Goal: Task Accomplishment & Management: Complete application form

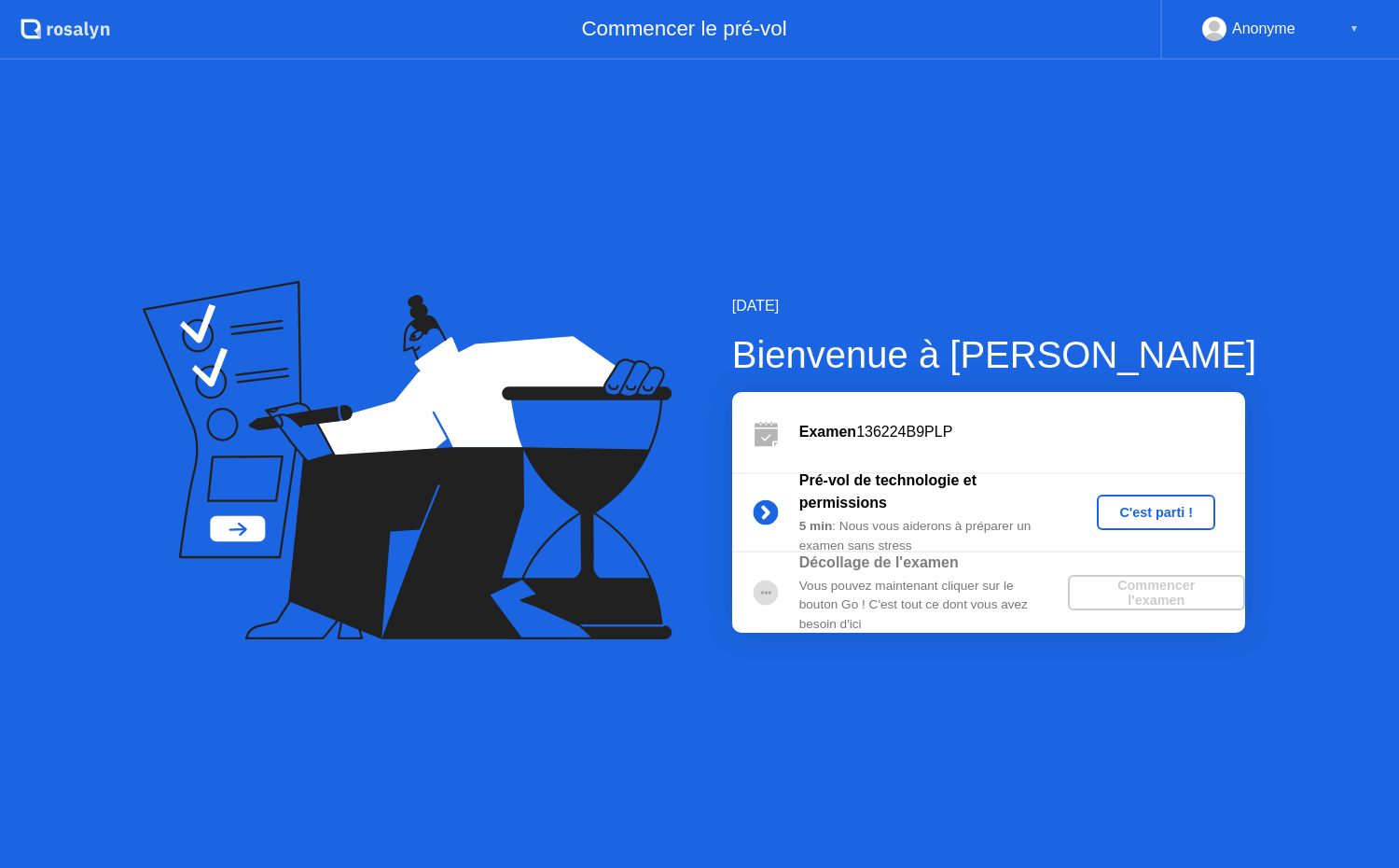
click at [1163, 505] on div "C'est parti !" at bounding box center [1156, 512] width 104 height 15
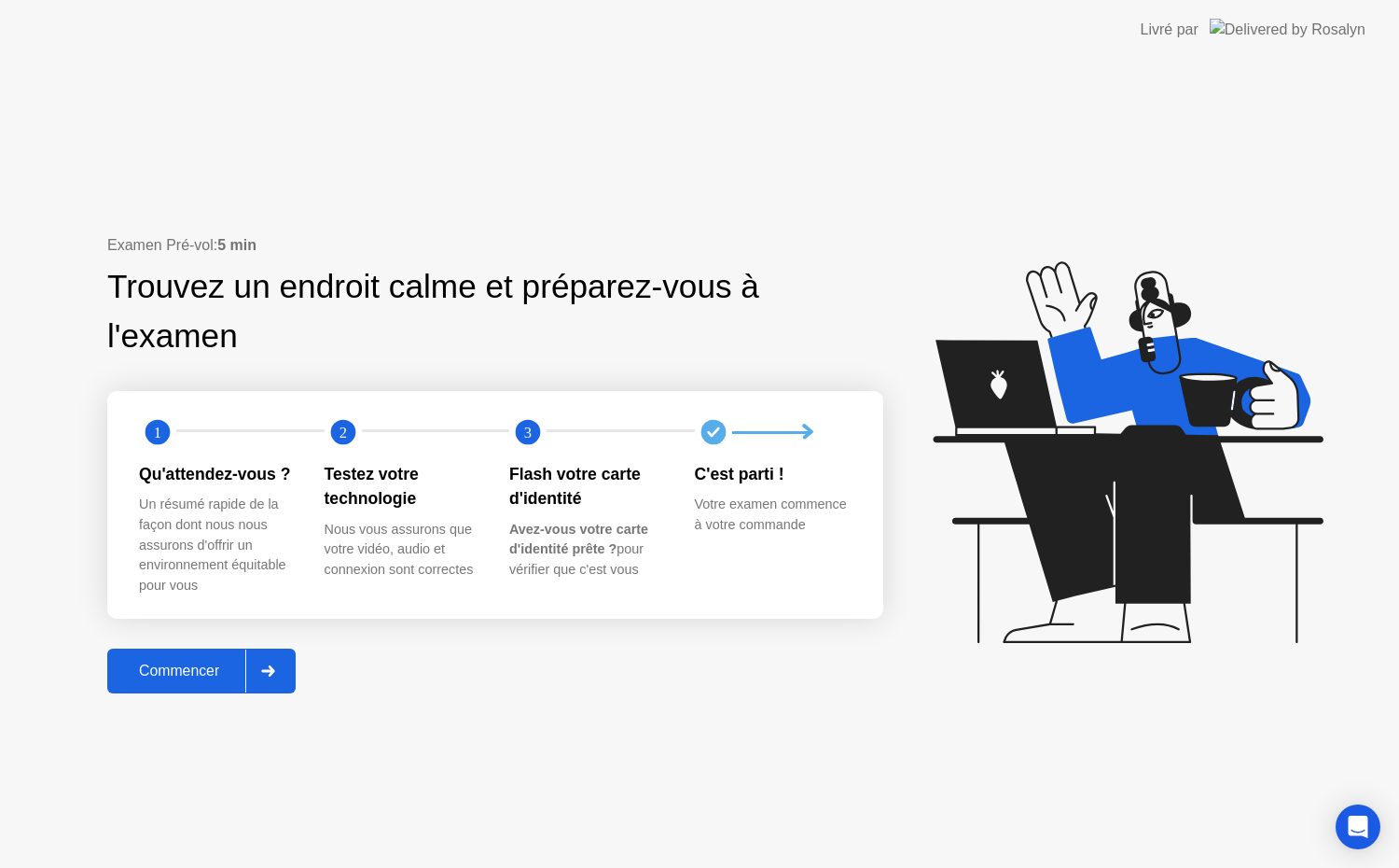
click at [128, 674] on div "Commencer" at bounding box center [179, 671] width 133 height 17
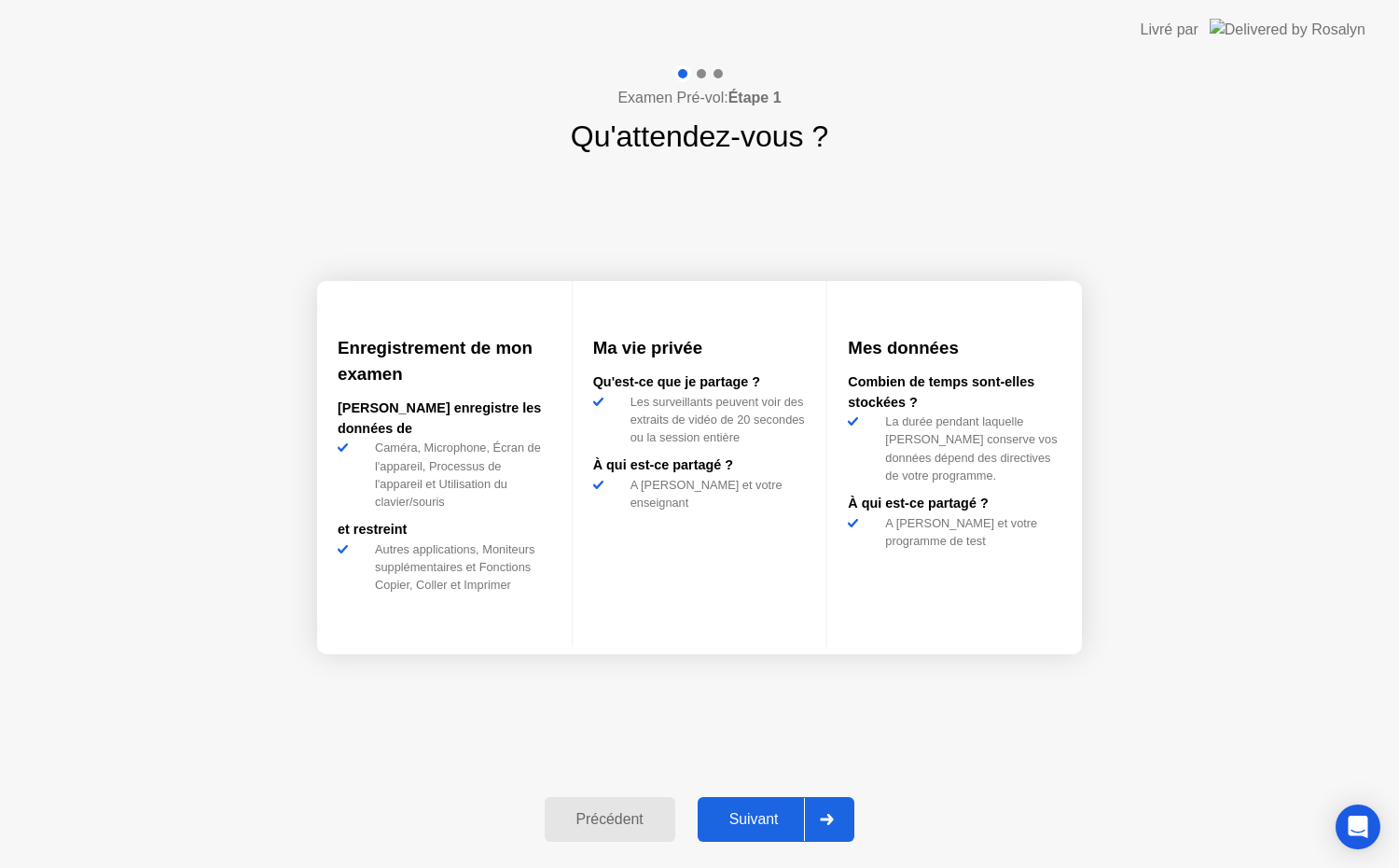
click at [739, 826] on div "Suivant" at bounding box center [754, 819] width 102 height 17
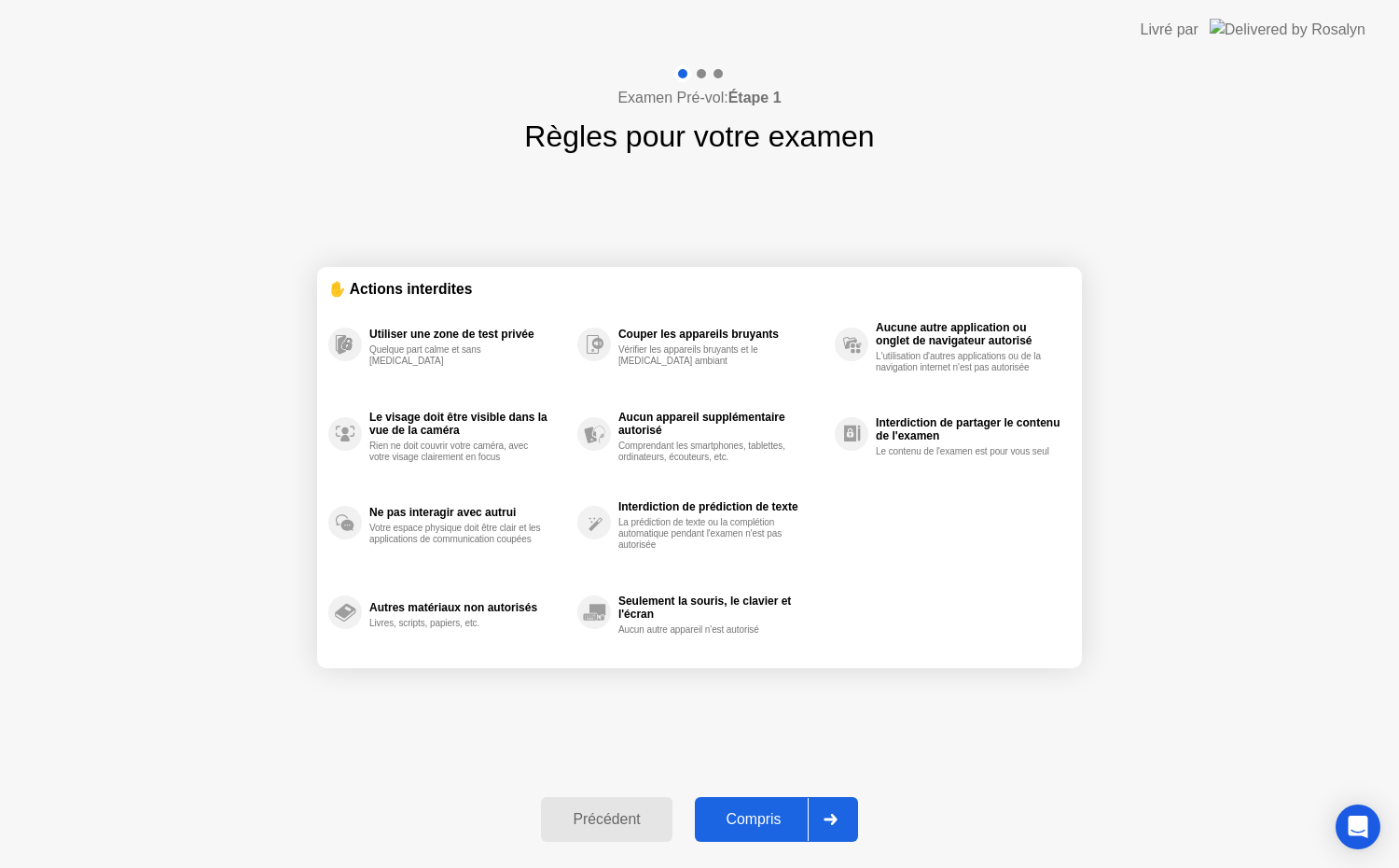
click at [739, 825] on div "Compris" at bounding box center [754, 819] width 107 height 17
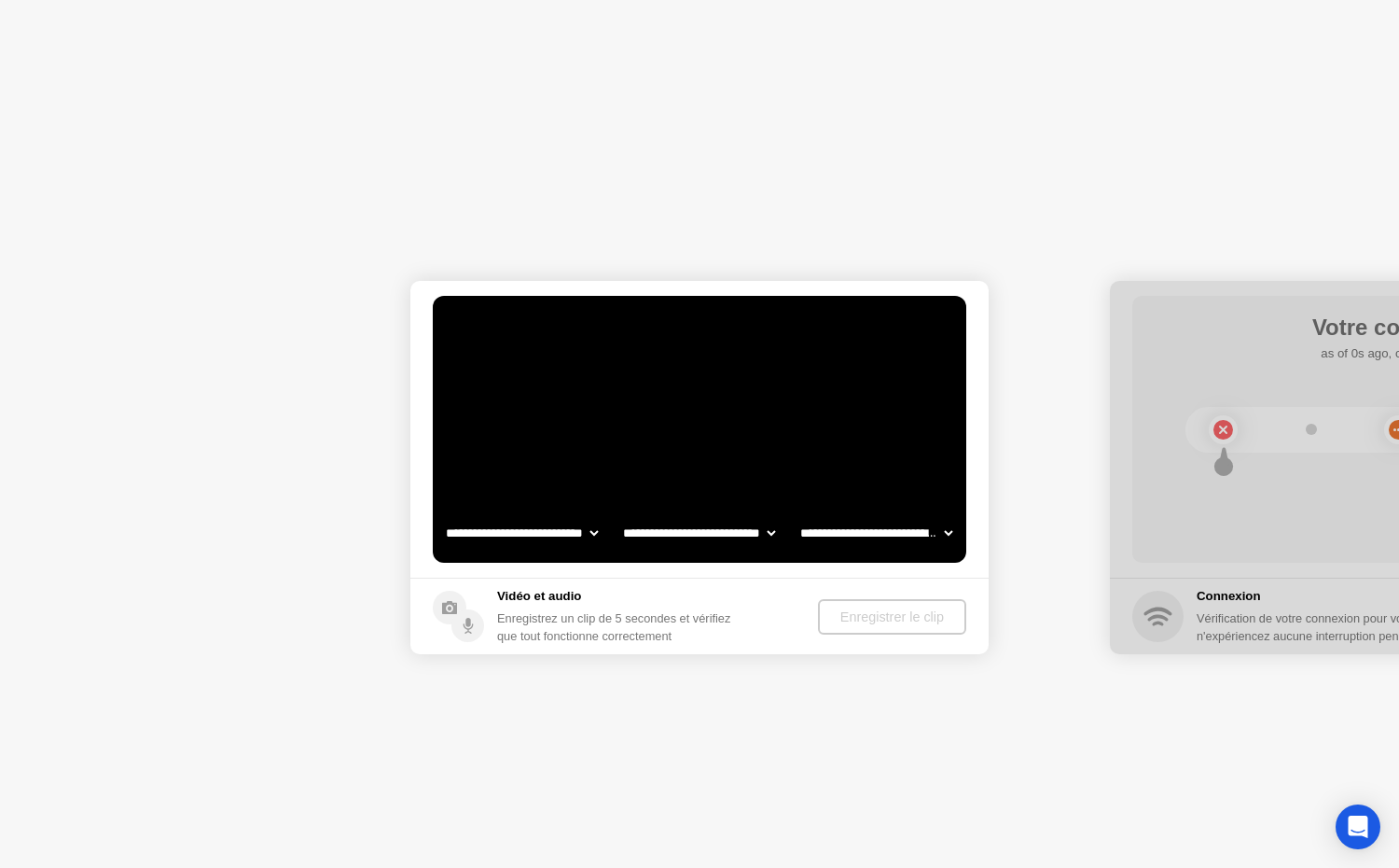
select select "**********"
select select "*******"
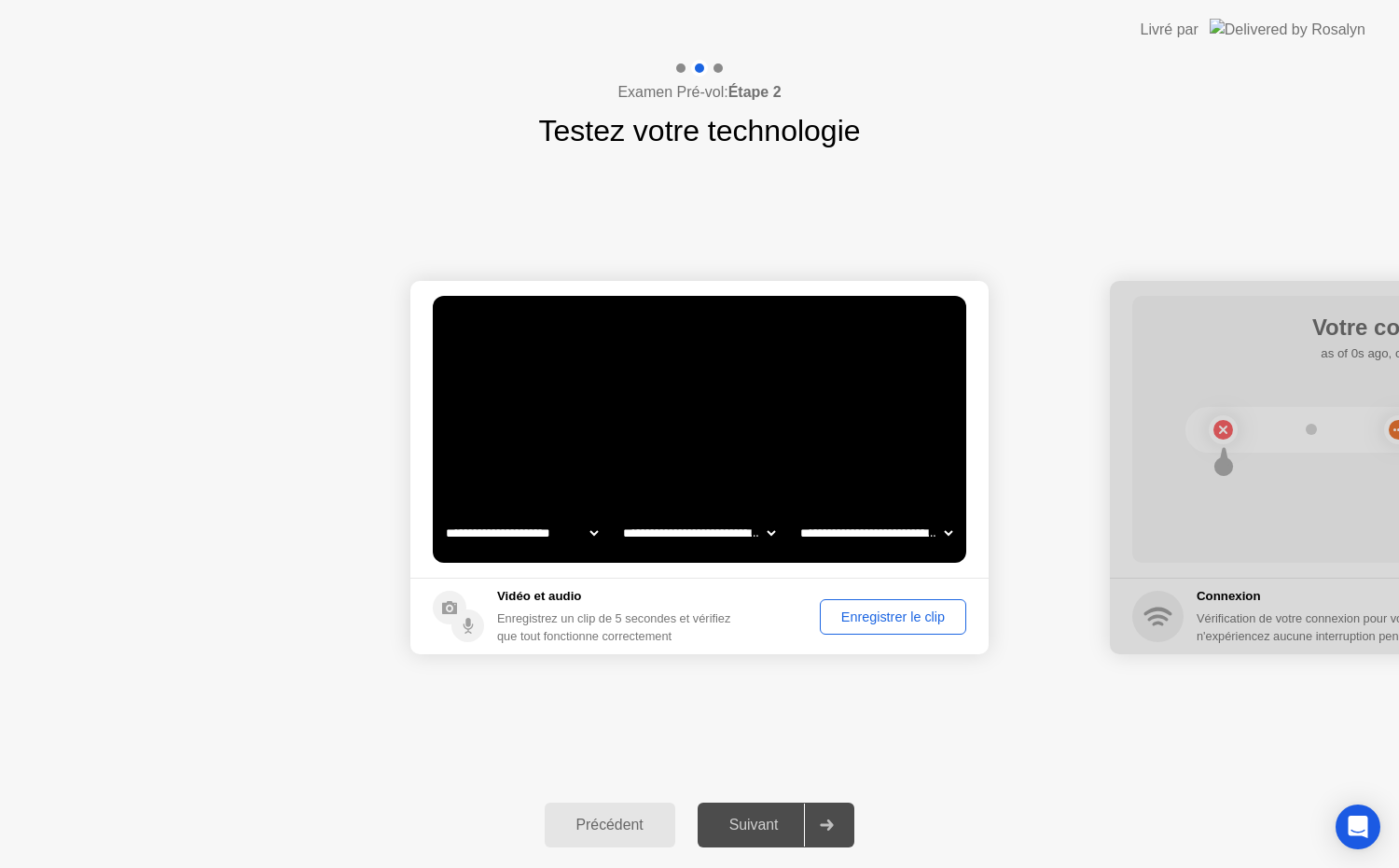
click at [853, 609] on div "Enregistrer le clip" at bounding box center [893, 617] width 134 height 15
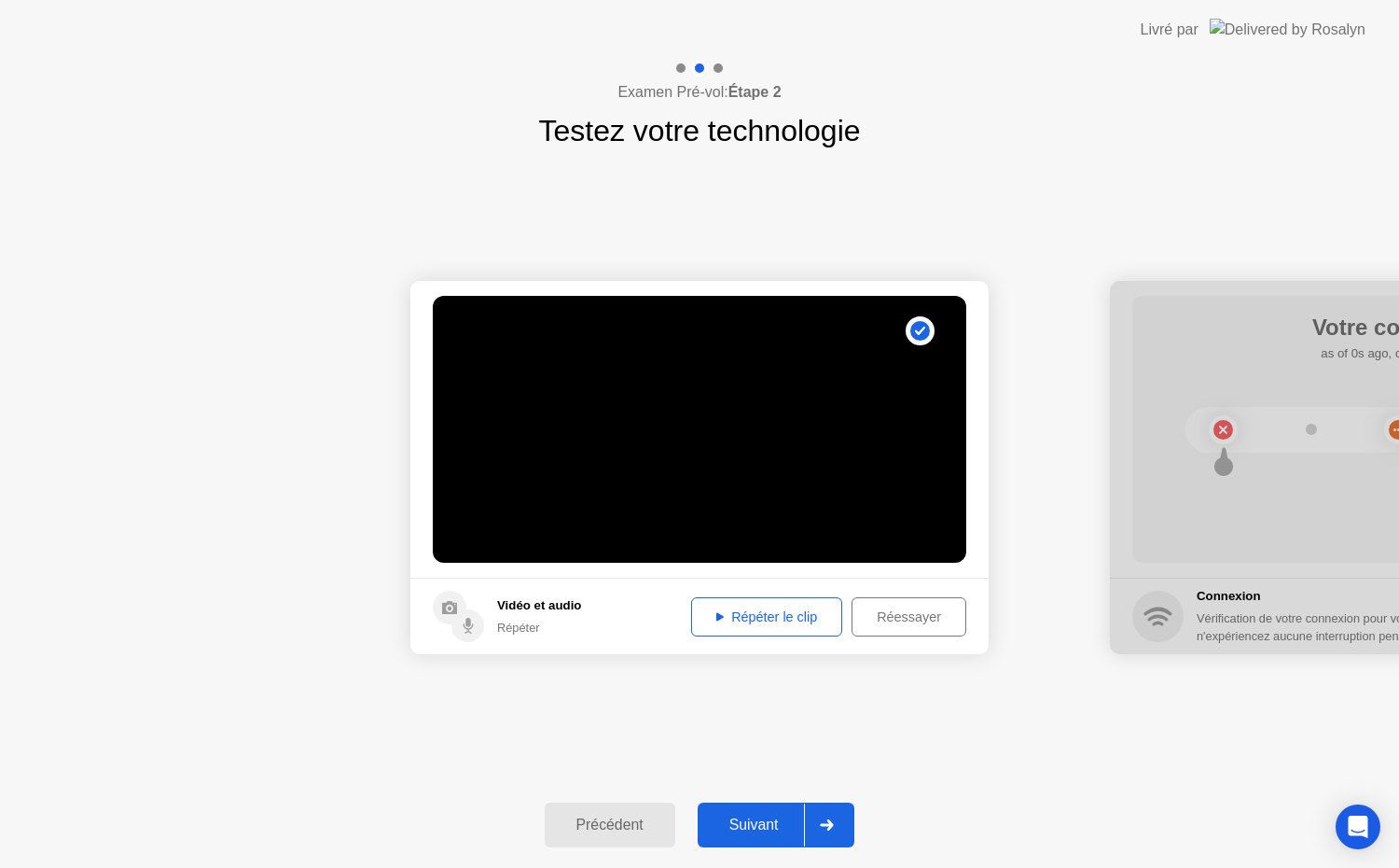
click at [754, 618] on div "Répéter le clip" at bounding box center [766, 617] width 138 height 15
click at [766, 836] on button "Suivant" at bounding box center [776, 825] width 157 height 45
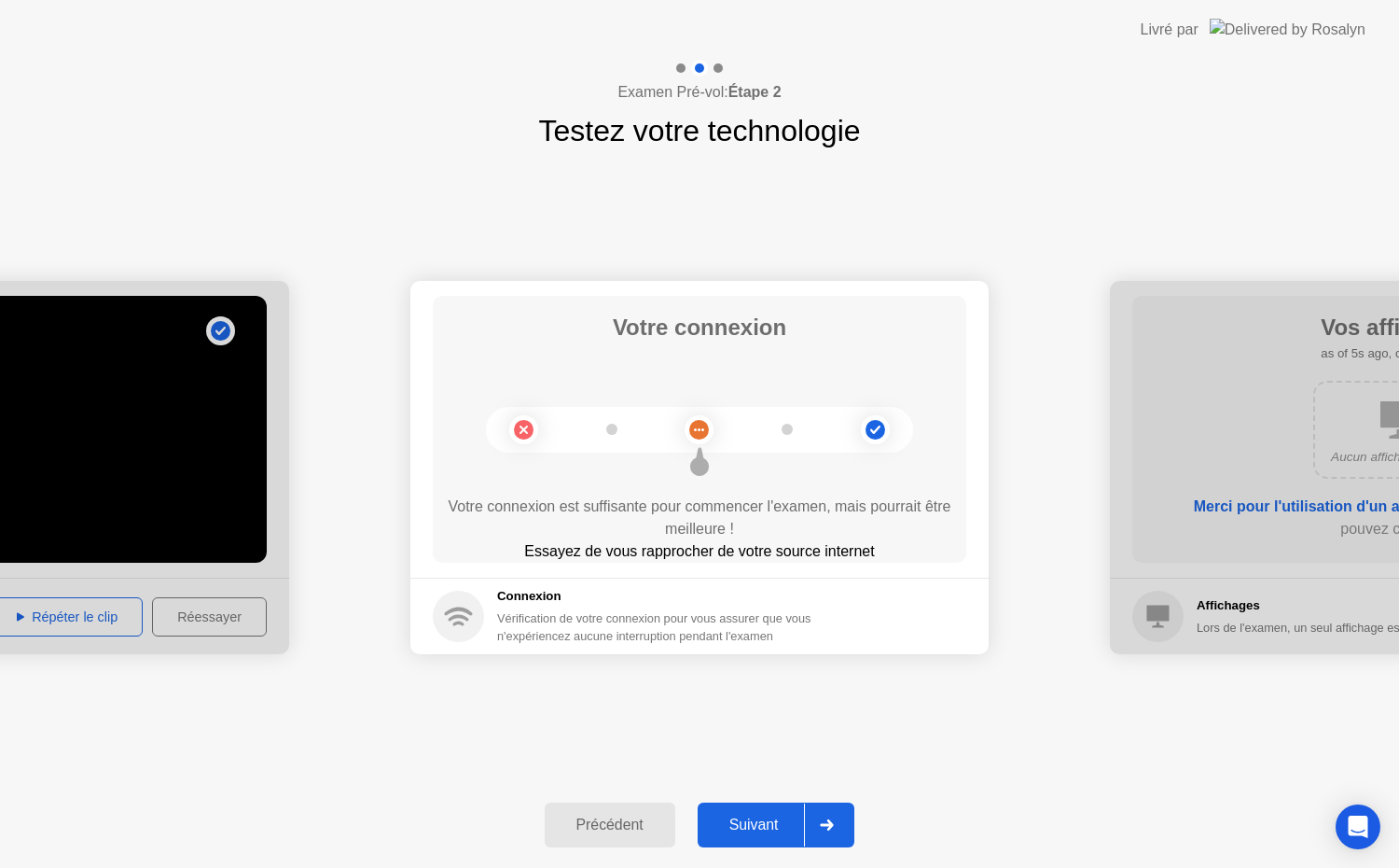
click at [759, 819] on div "Suivant" at bounding box center [754, 825] width 102 height 17
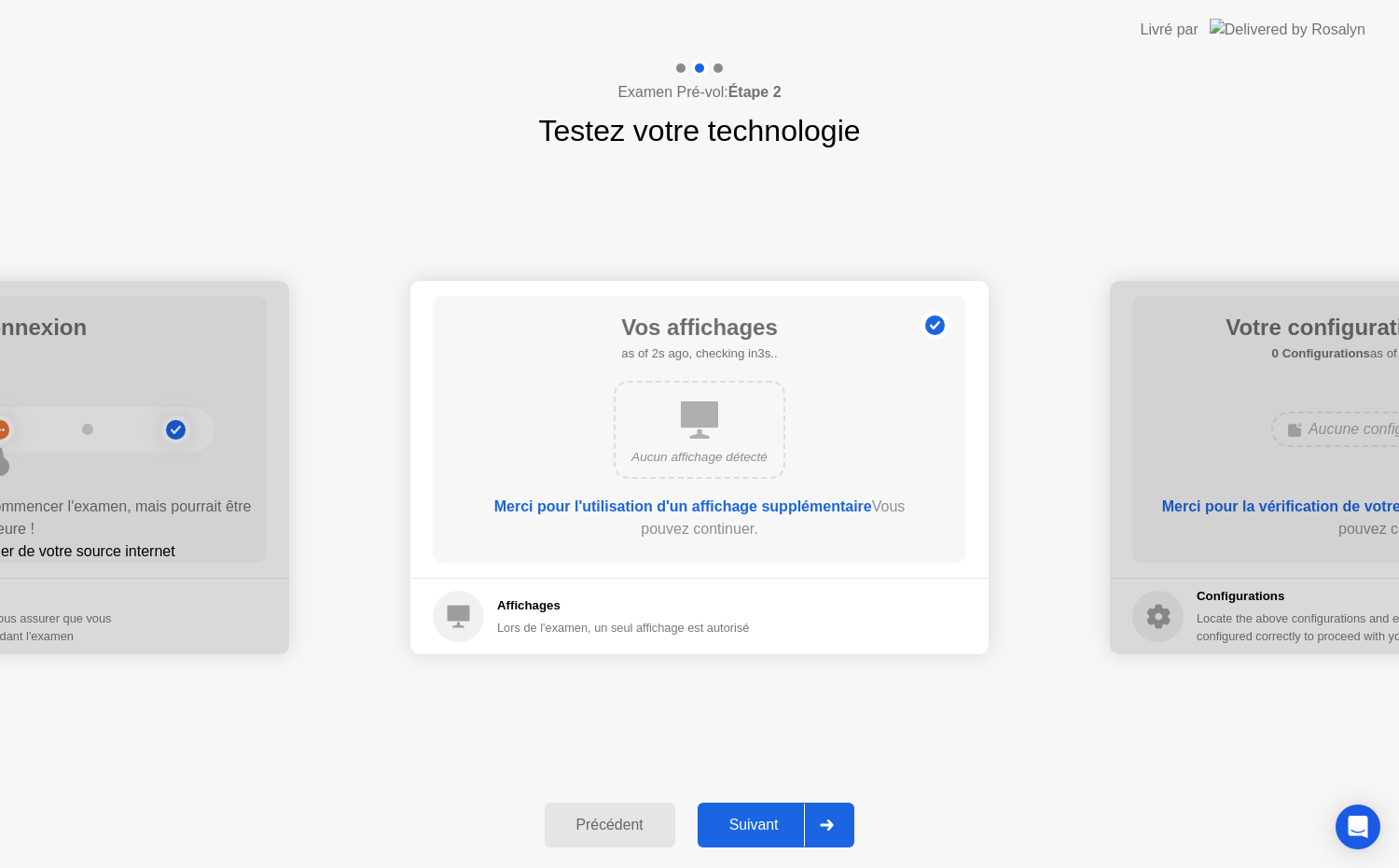
click at [739, 818] on div "Suivant" at bounding box center [754, 825] width 102 height 17
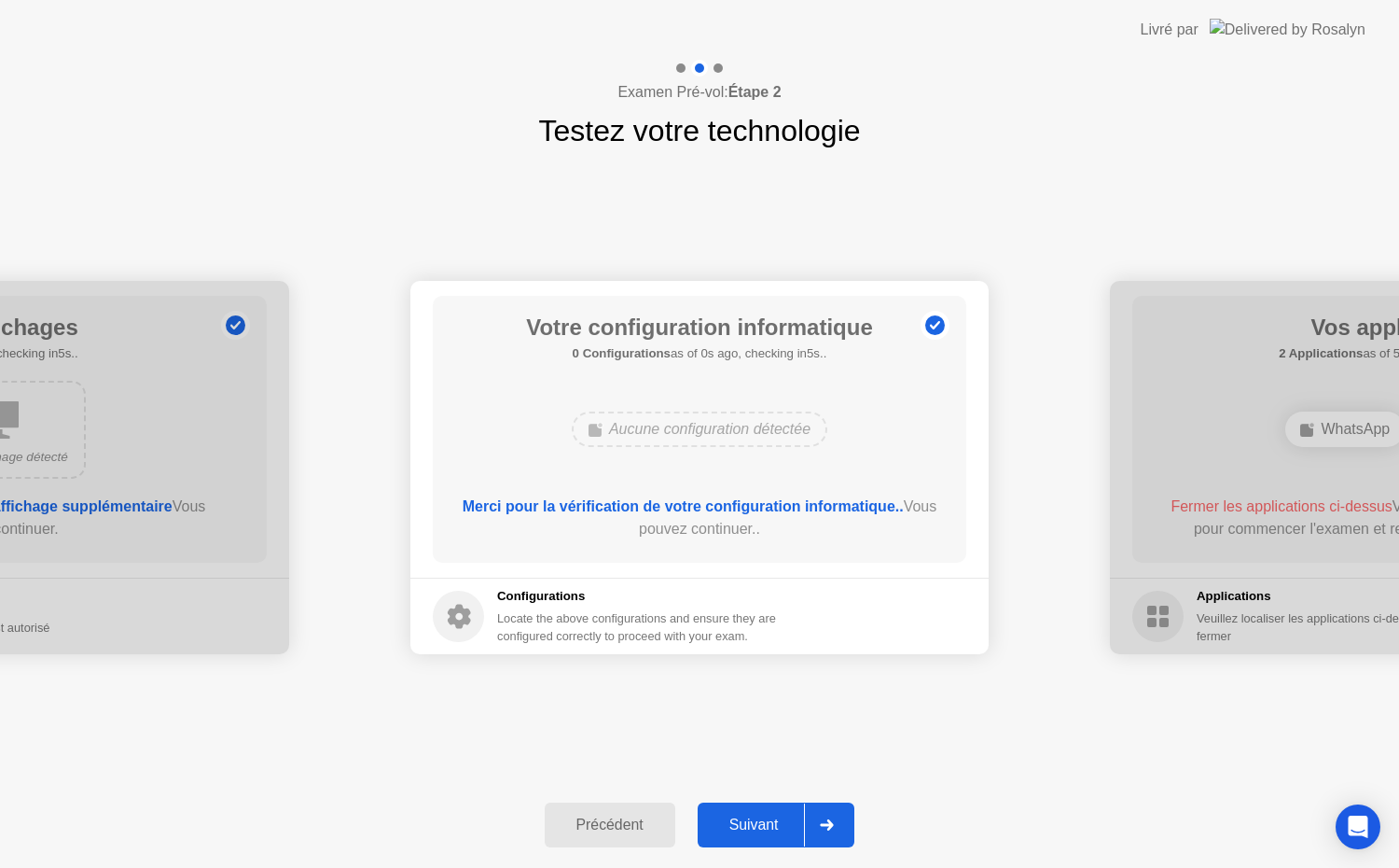
click at [788, 503] on b "Merci pour la vérification de votre configuration informatique.." at bounding box center [683, 506] width 442 height 16
click at [736, 833] on div "Suivant" at bounding box center [754, 825] width 102 height 17
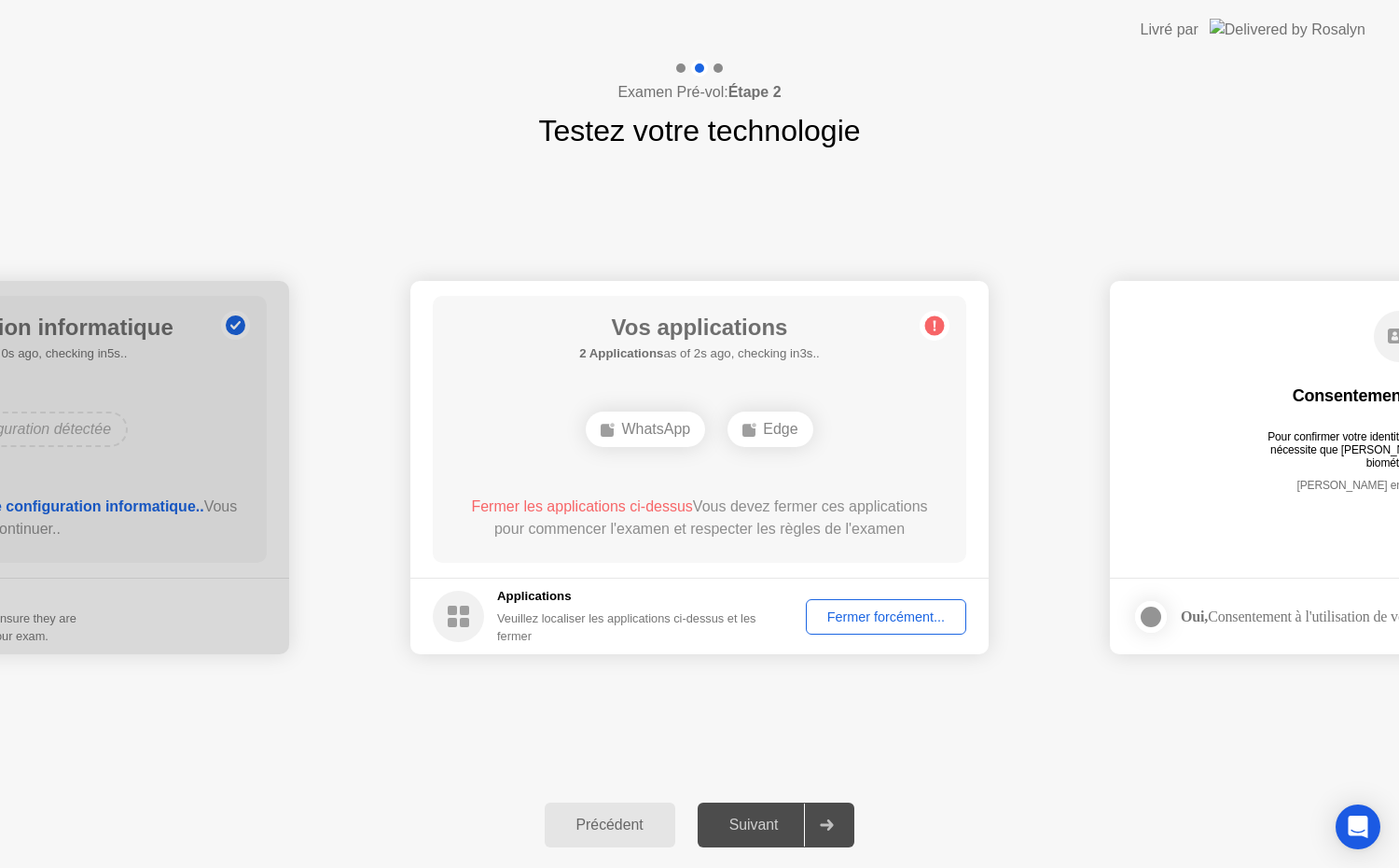
click at [843, 614] on div "Fermer forcément..." at bounding box center [886, 617] width 148 height 15
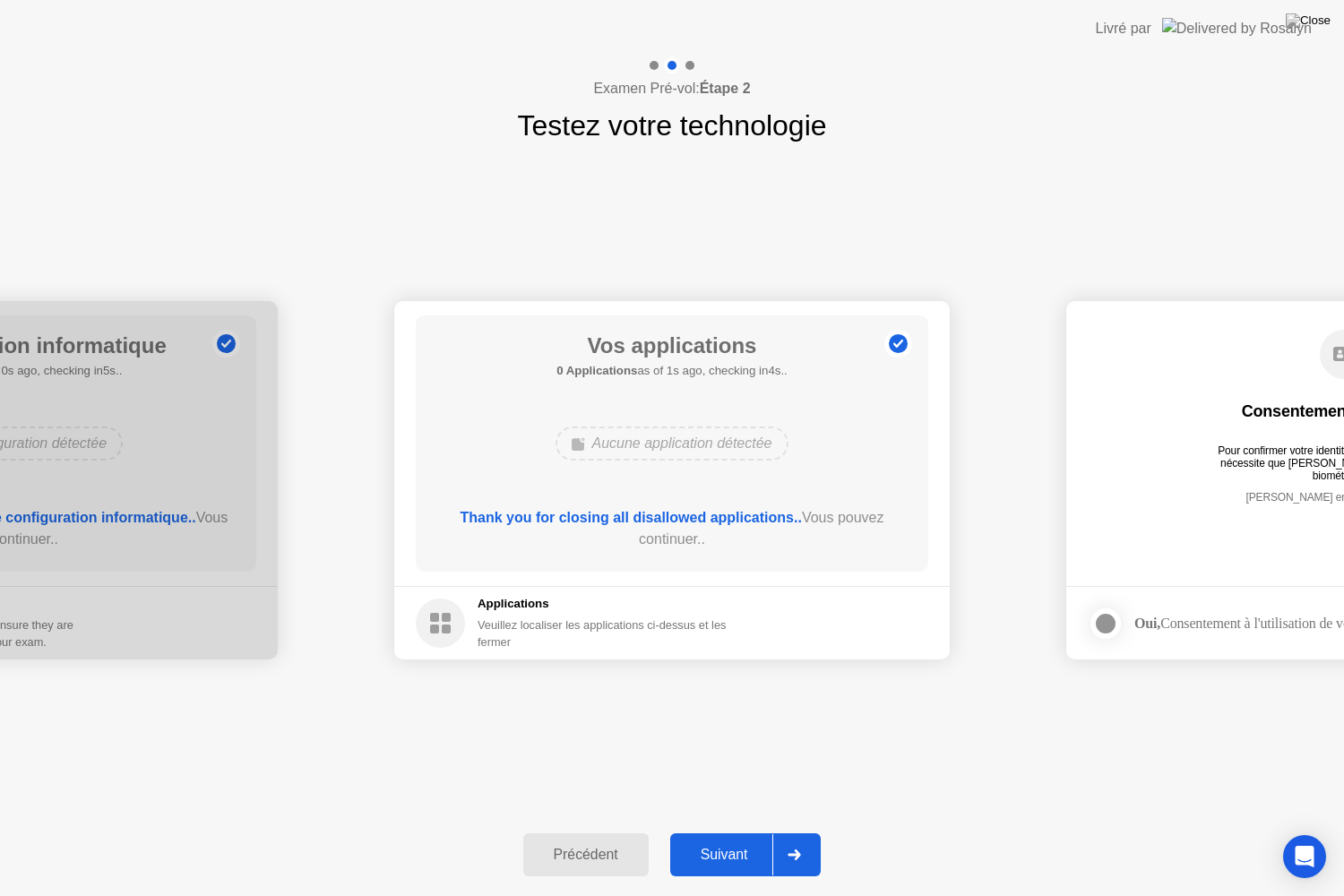
click at [749, 833] on div "Suivant" at bounding box center [724, 854] width 98 height 16
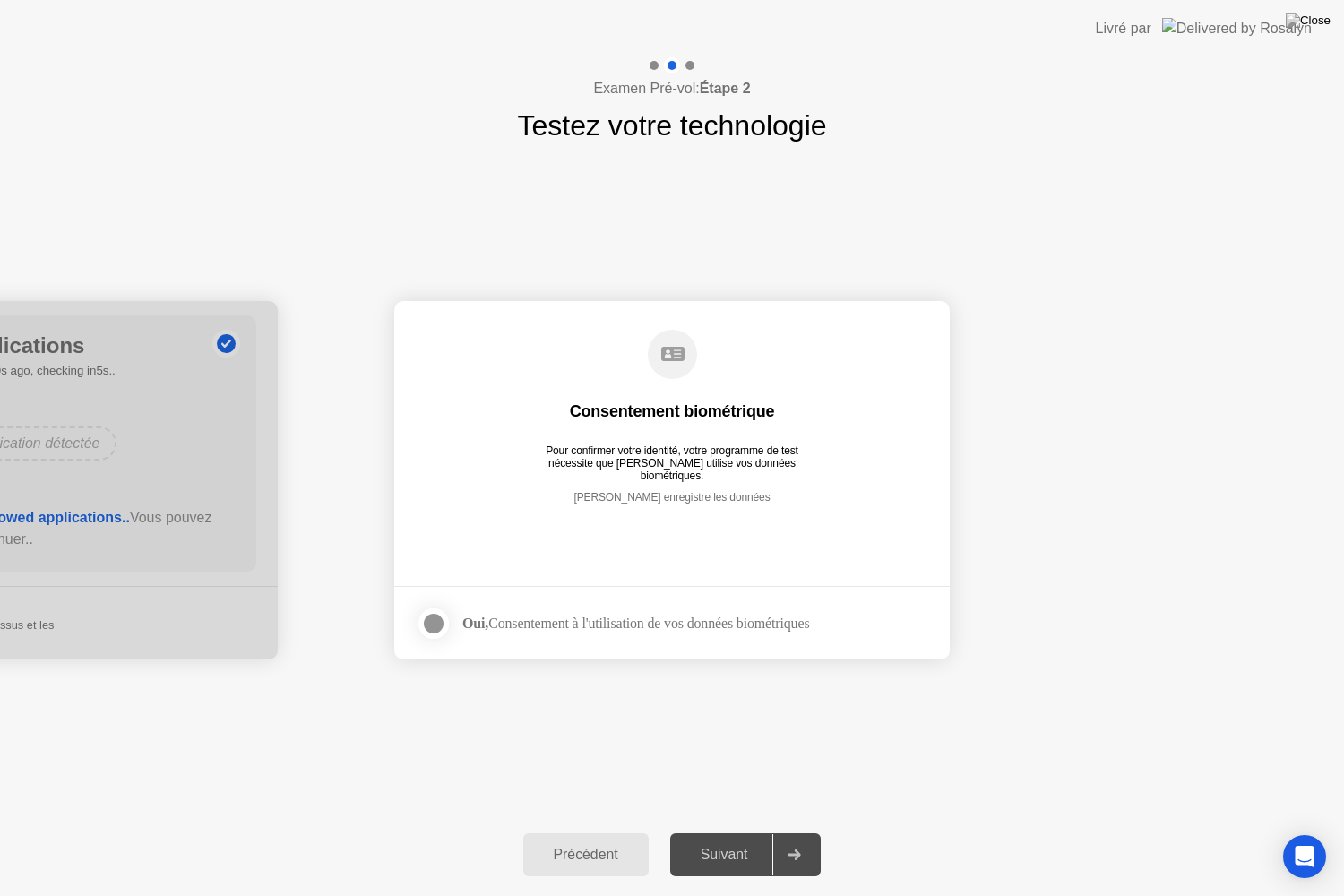
click at [443, 616] on div at bounding box center [434, 624] width 22 height 22
click at [741, 833] on div "Suivant" at bounding box center [724, 854] width 98 height 16
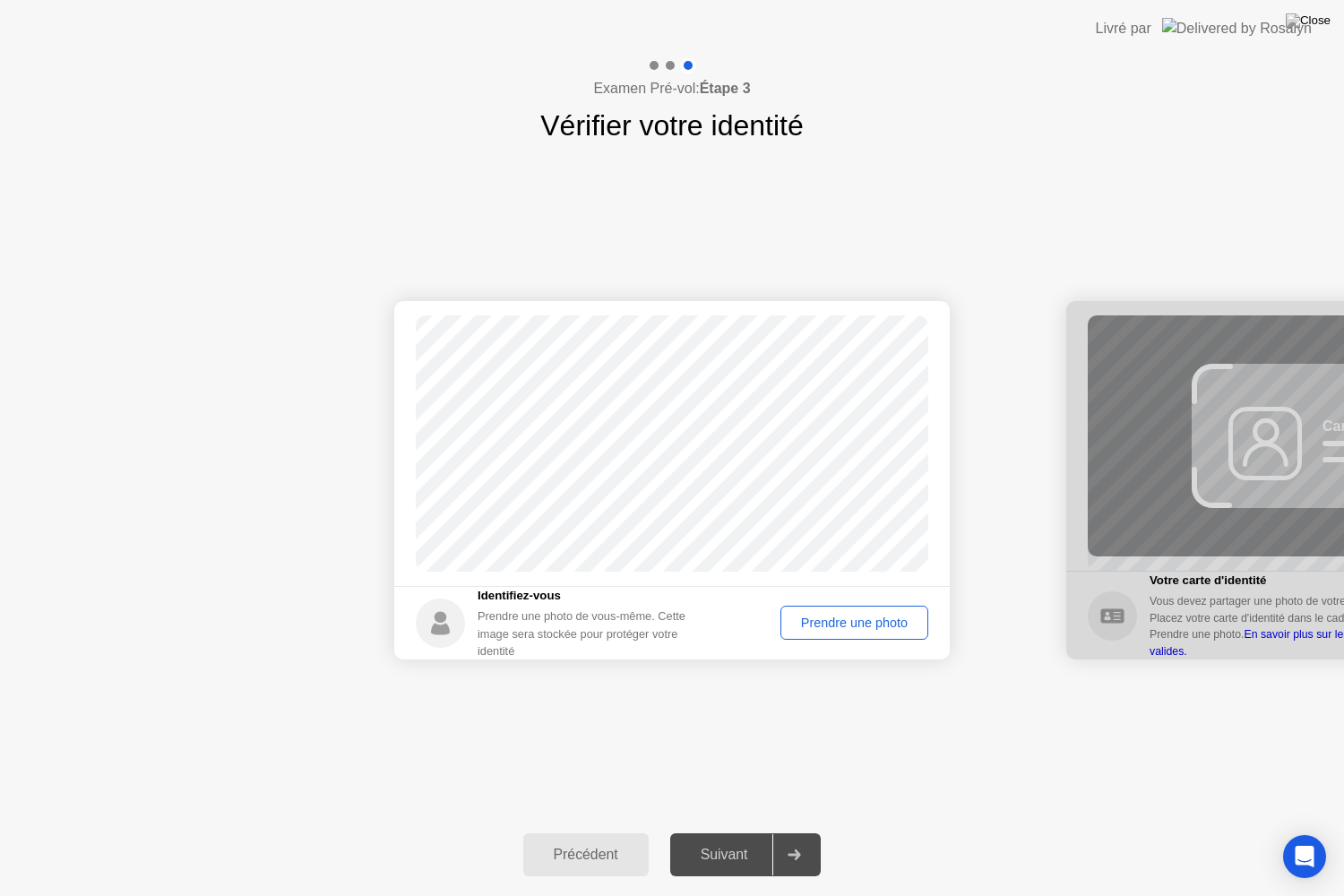
click at [828, 627] on div "Prendre une photo" at bounding box center [855, 623] width 136 height 14
click at [736, 833] on div "Suivant" at bounding box center [724, 854] width 98 height 16
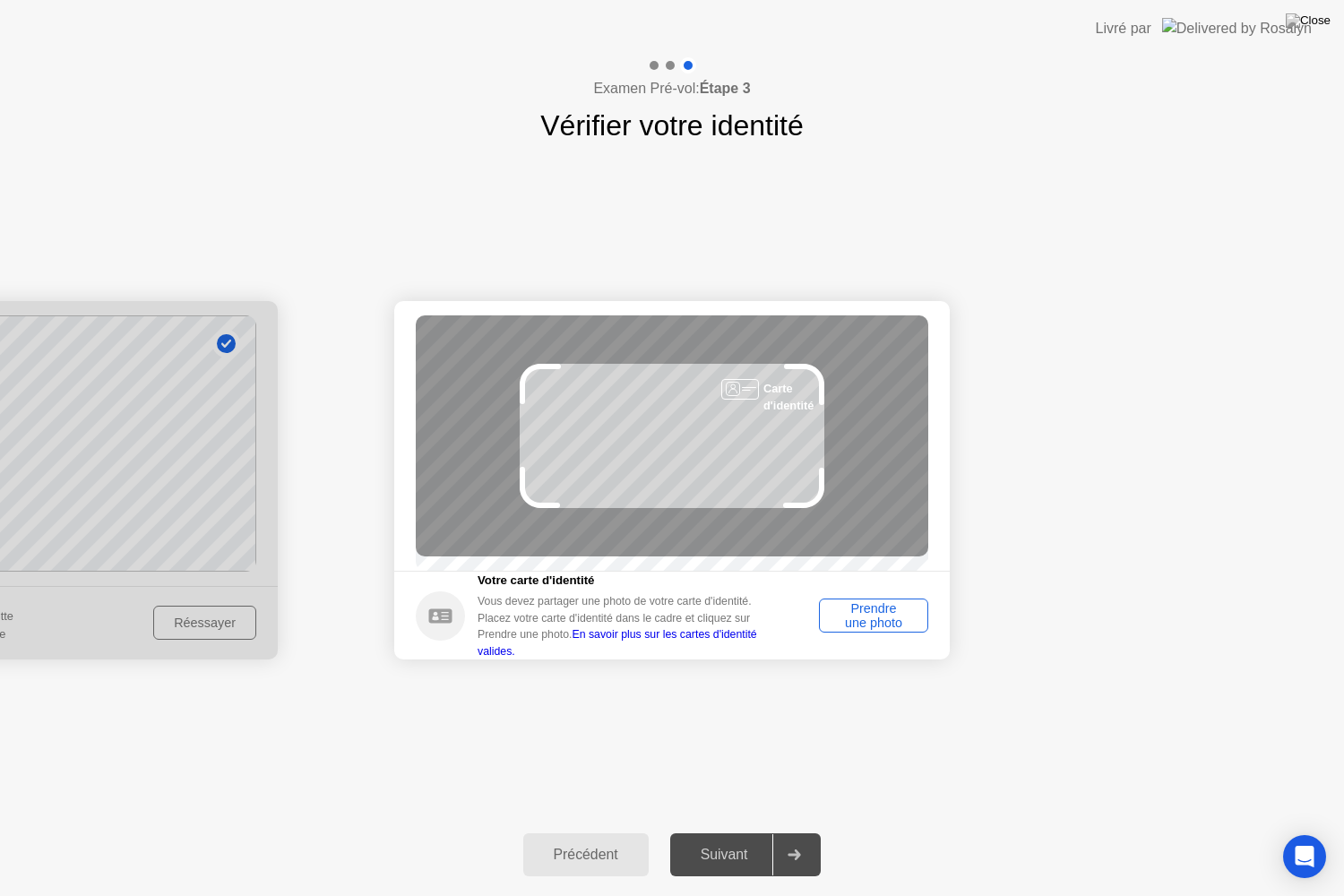
click at [861, 630] on div "Prendre une photo" at bounding box center [874, 616] width 97 height 29
click at [861, 637] on footer "Votre carte d'identité Vous devez partager une photo de votre carte d'identité.…" at bounding box center [672, 615] width 555 height 89
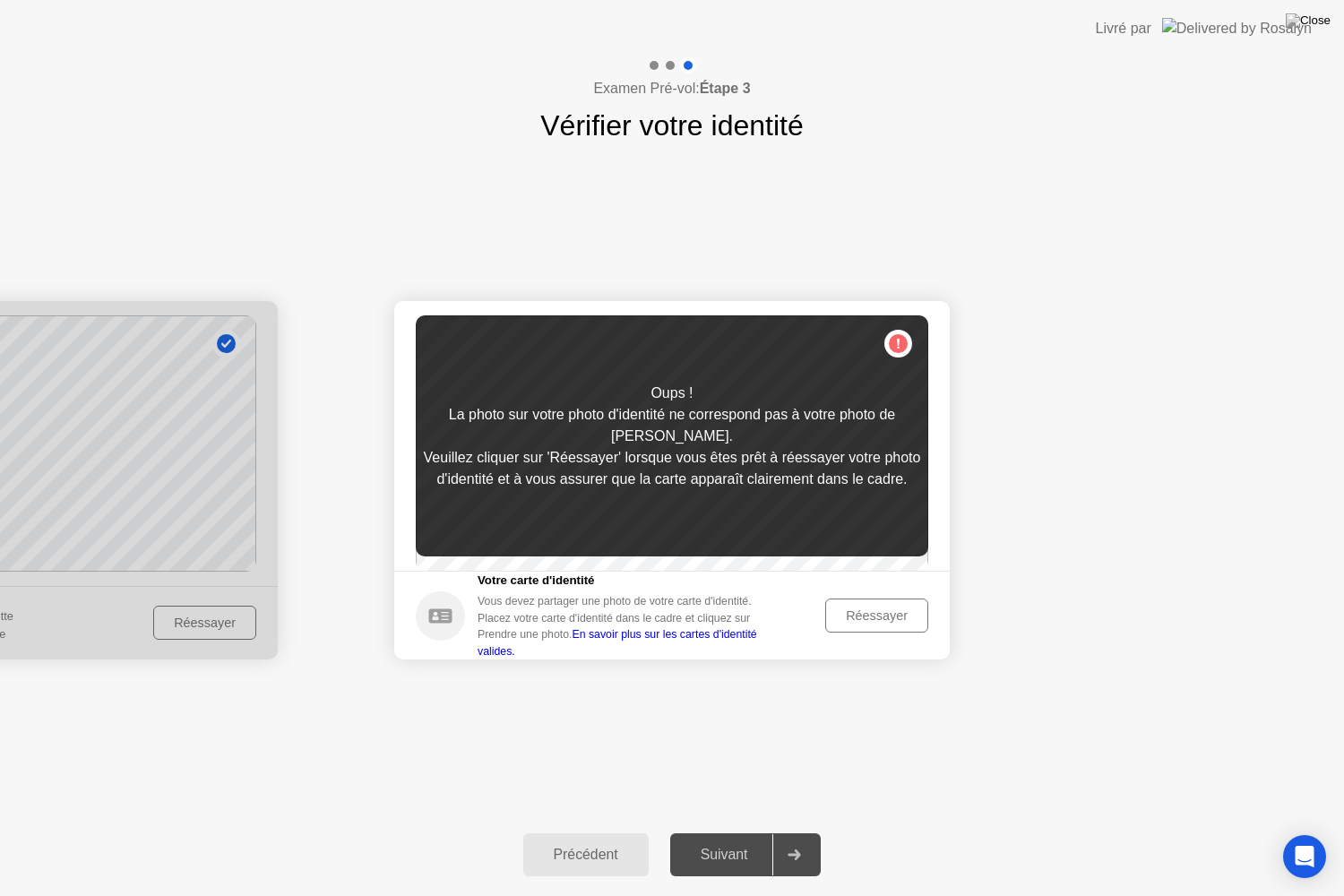
click at [869, 623] on div "Réessayer" at bounding box center [877, 616] width 90 height 14
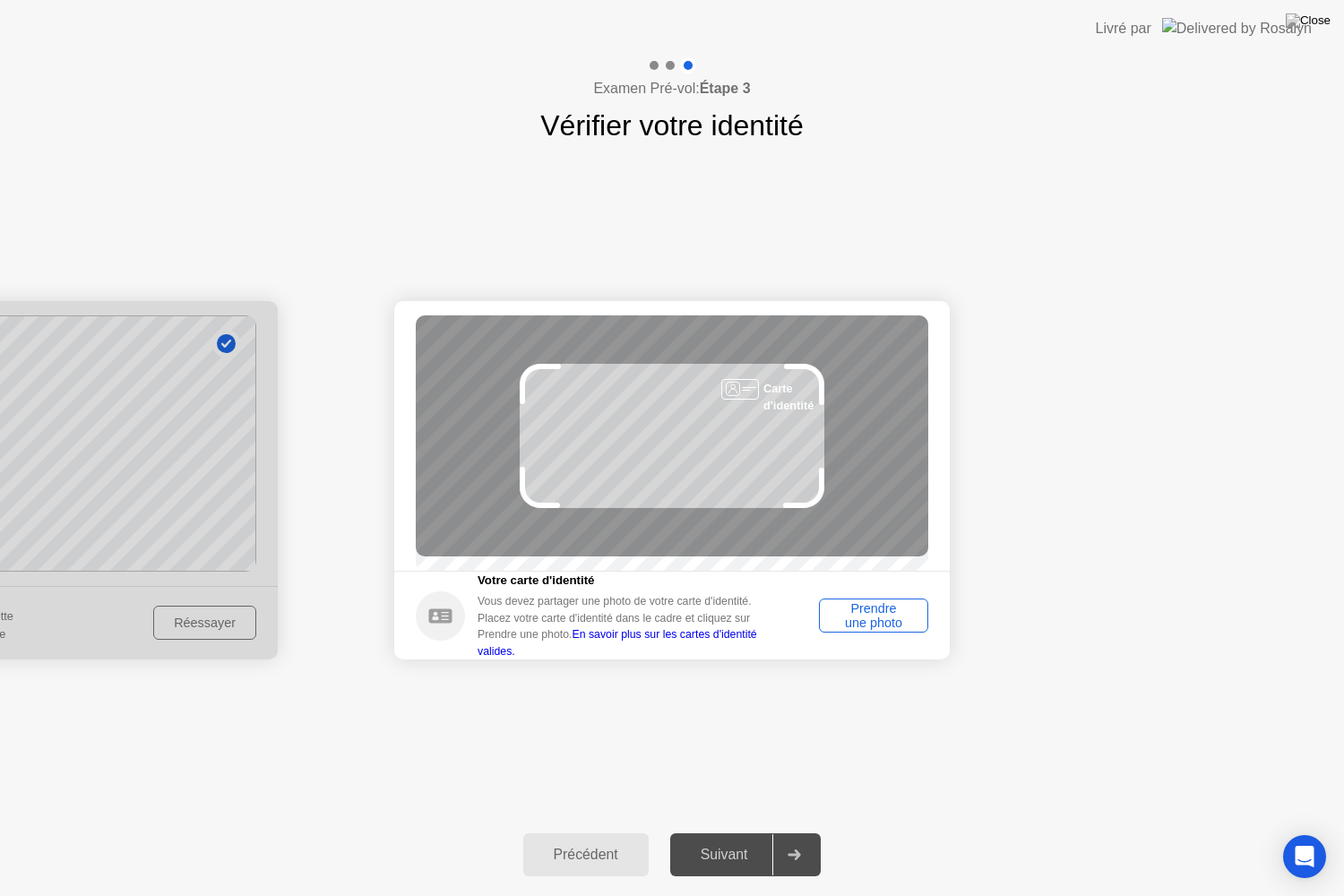
click at [869, 626] on div "Prendre une photo" at bounding box center [874, 616] width 97 height 29
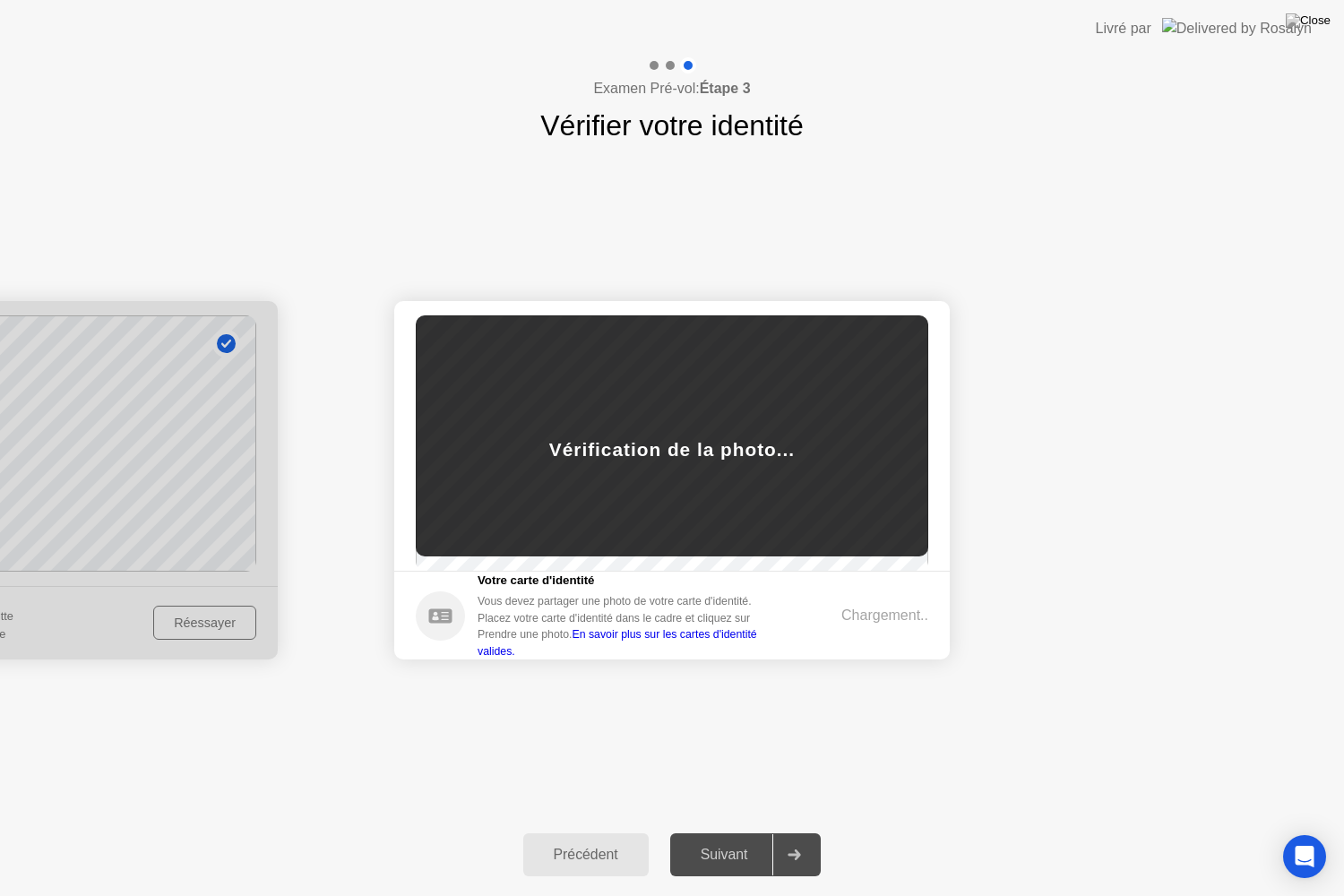
click at [869, 626] on div "Chargement.." at bounding box center [885, 616] width 87 height 22
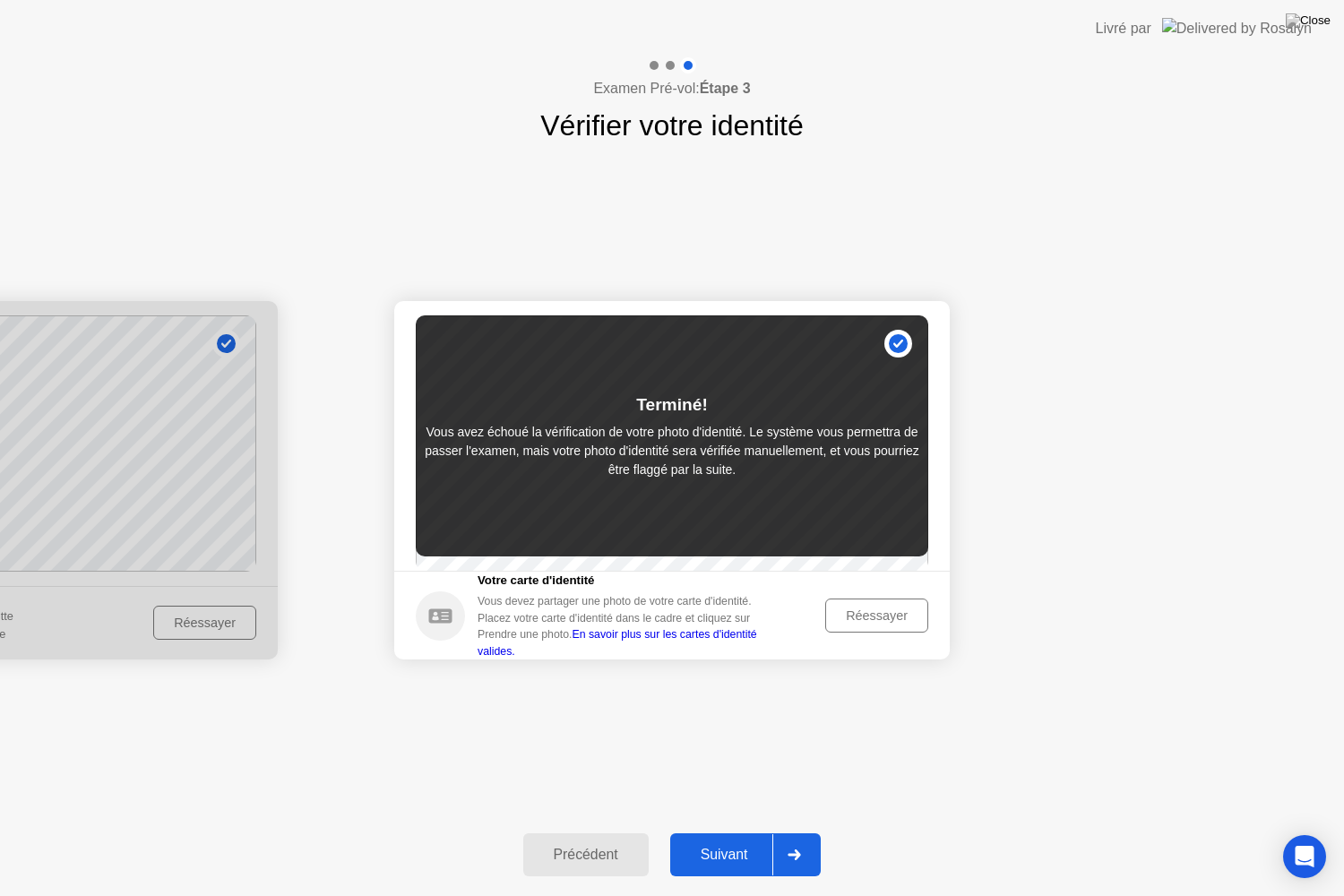
click at [742, 833] on button "Suivant" at bounding box center [745, 855] width 151 height 43
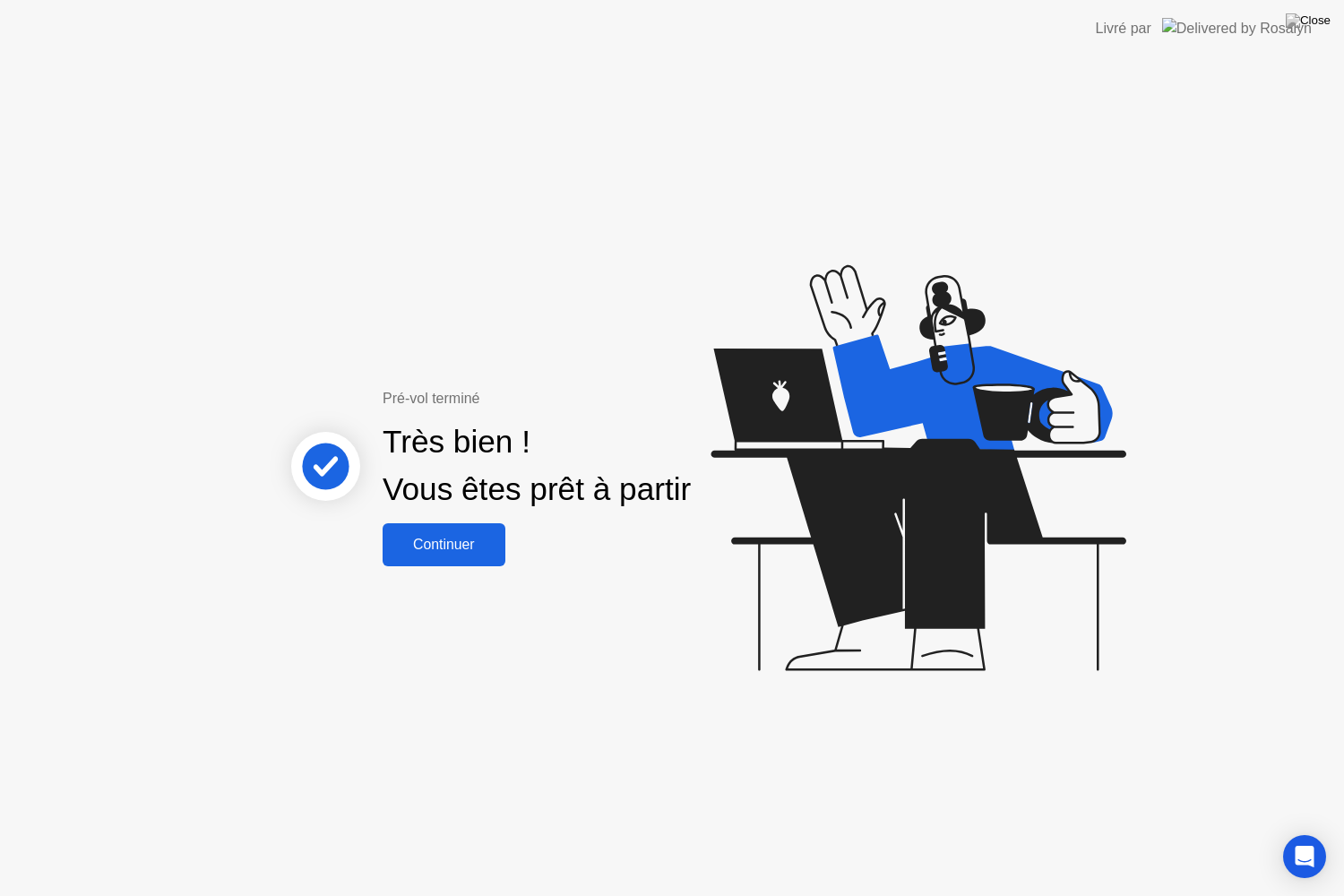
click at [455, 537] on div "Continuer" at bounding box center [444, 545] width 112 height 16
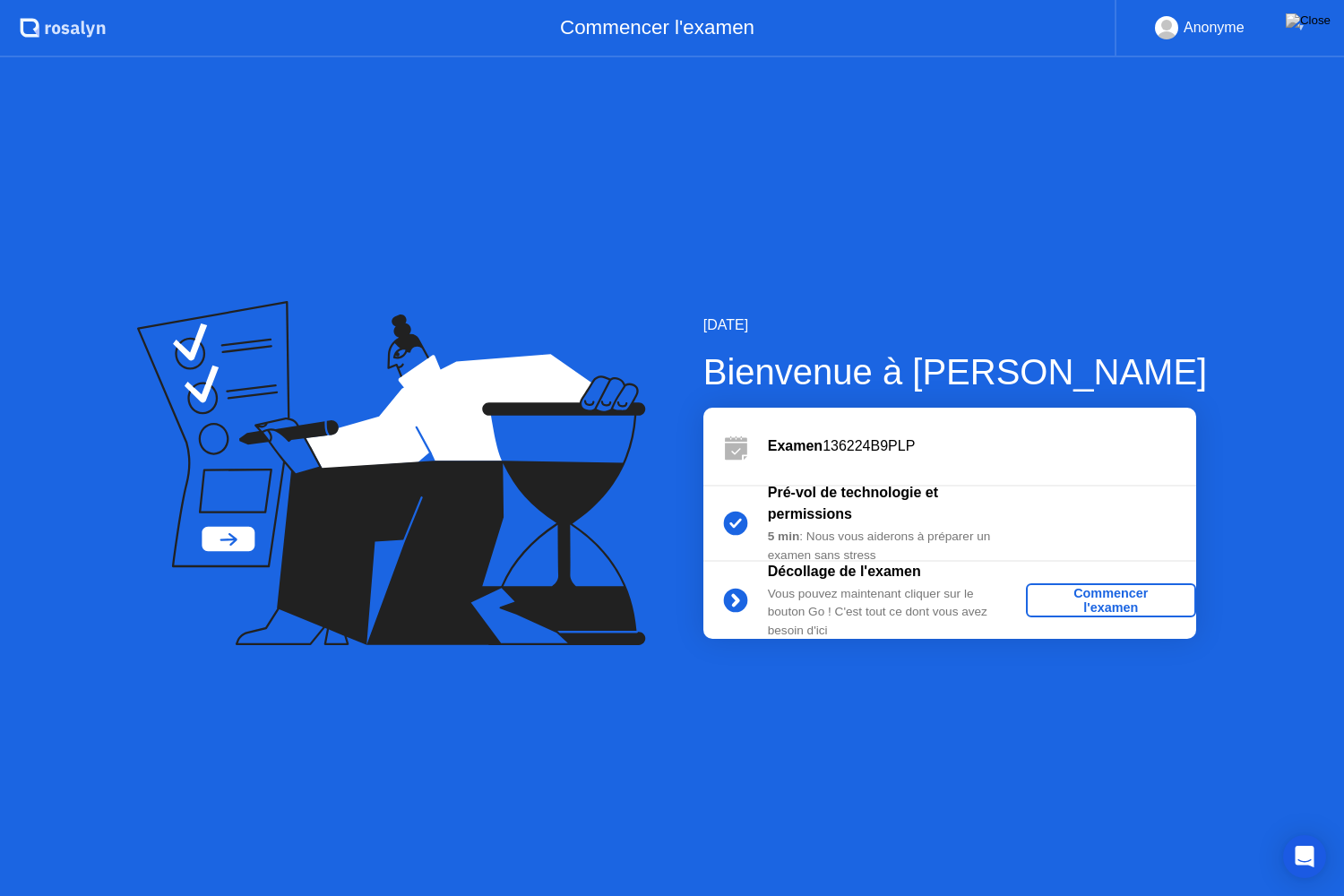
click at [1071, 594] on div "Commencer l'examen" at bounding box center [1111, 600] width 156 height 29
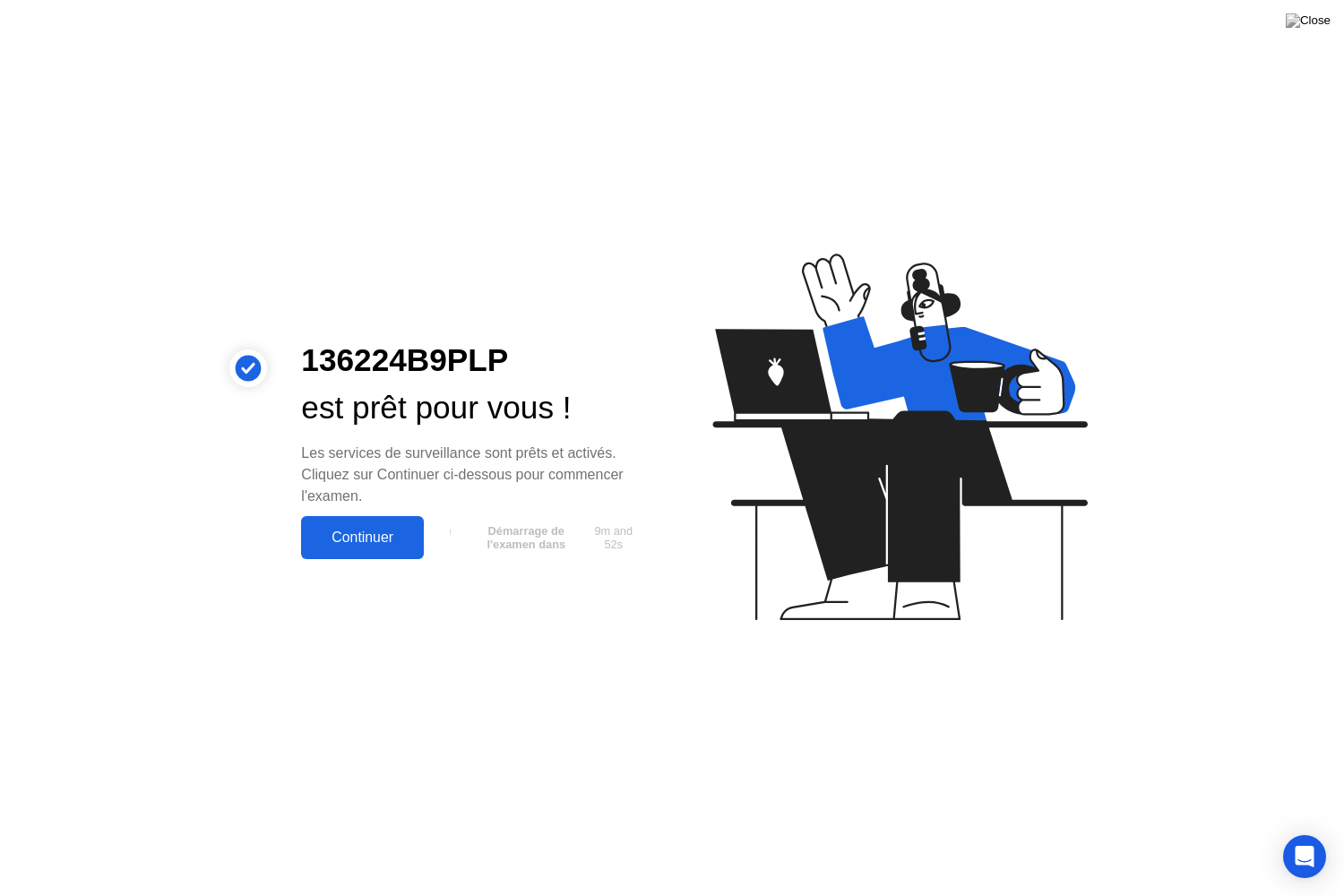
click at [390, 530] on div "Continuer" at bounding box center [363, 538] width 112 height 16
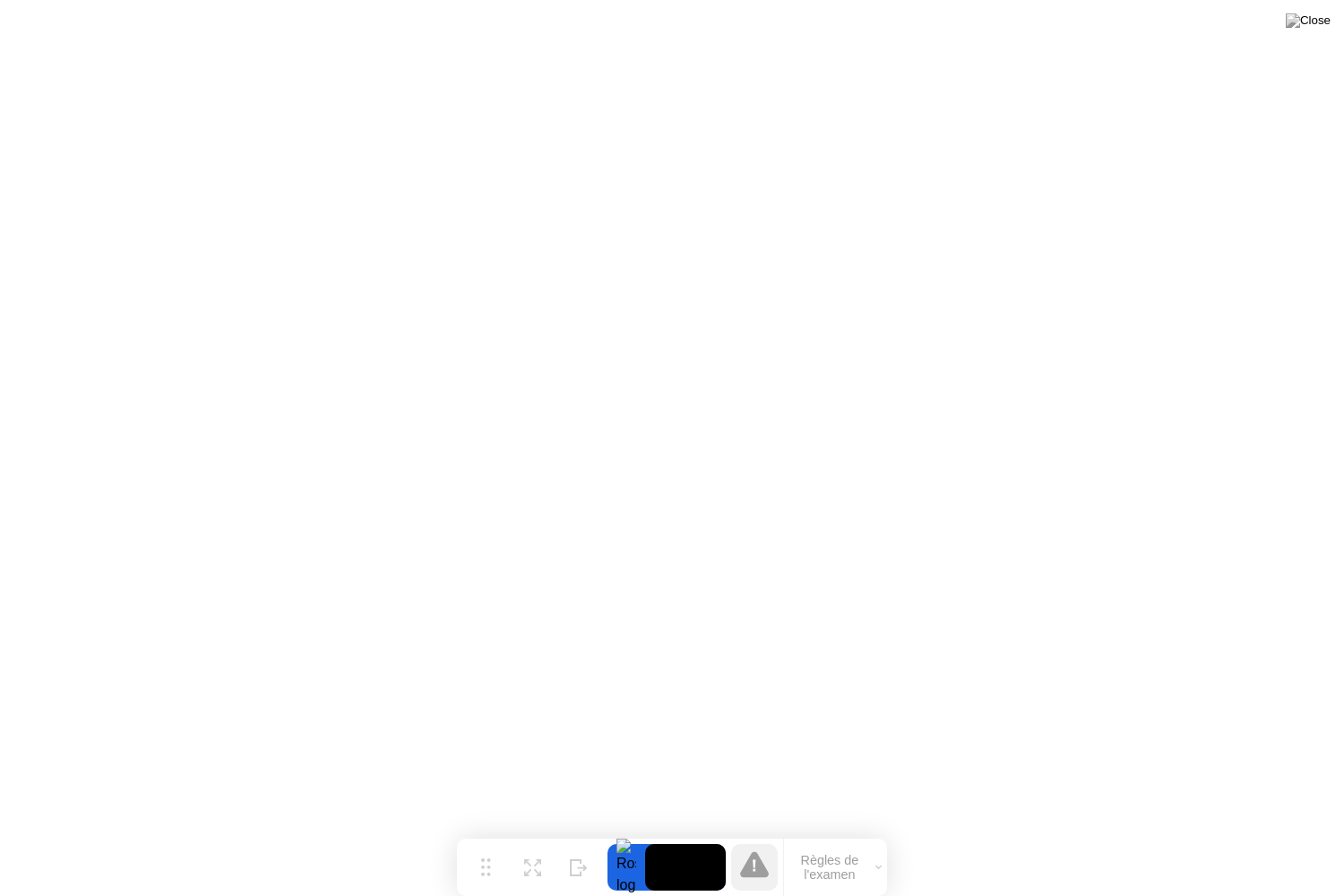
click at [816, 833] on button "Règles de l'examen" at bounding box center [836, 867] width 103 height 31
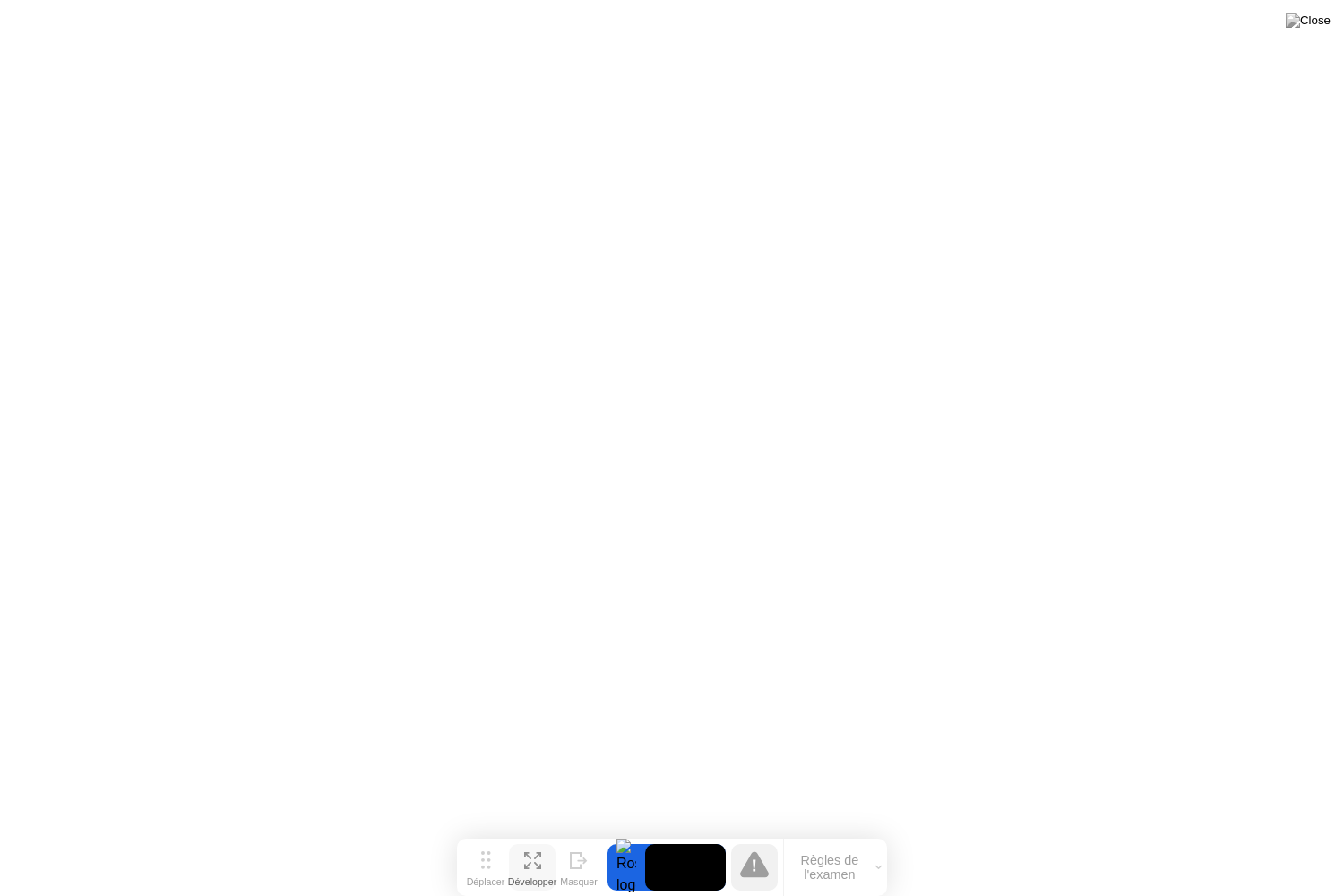
click at [528, 833] on icon at bounding box center [533, 860] width 17 height 17
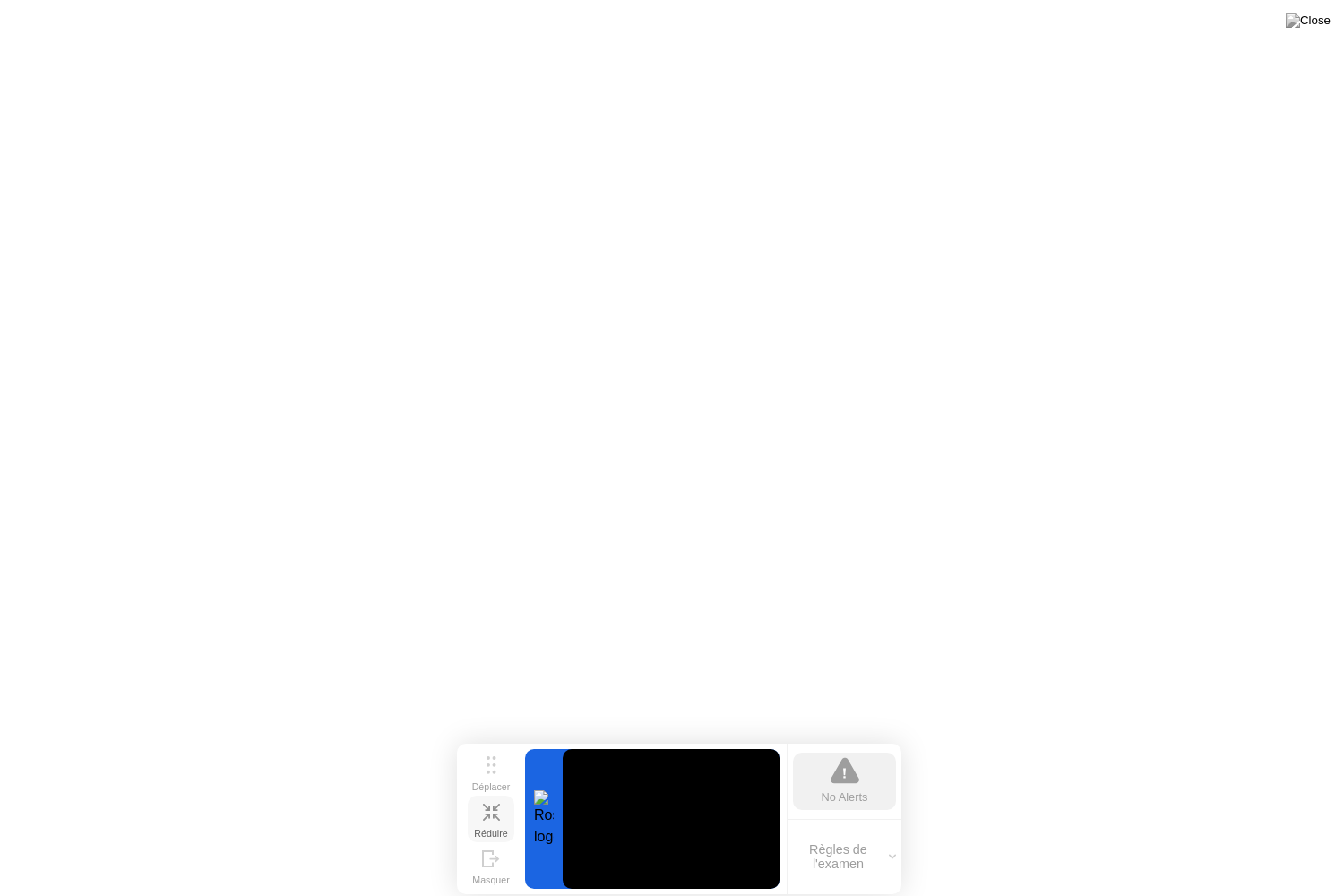
click at [490, 815] on icon at bounding box center [491, 812] width 17 height 17
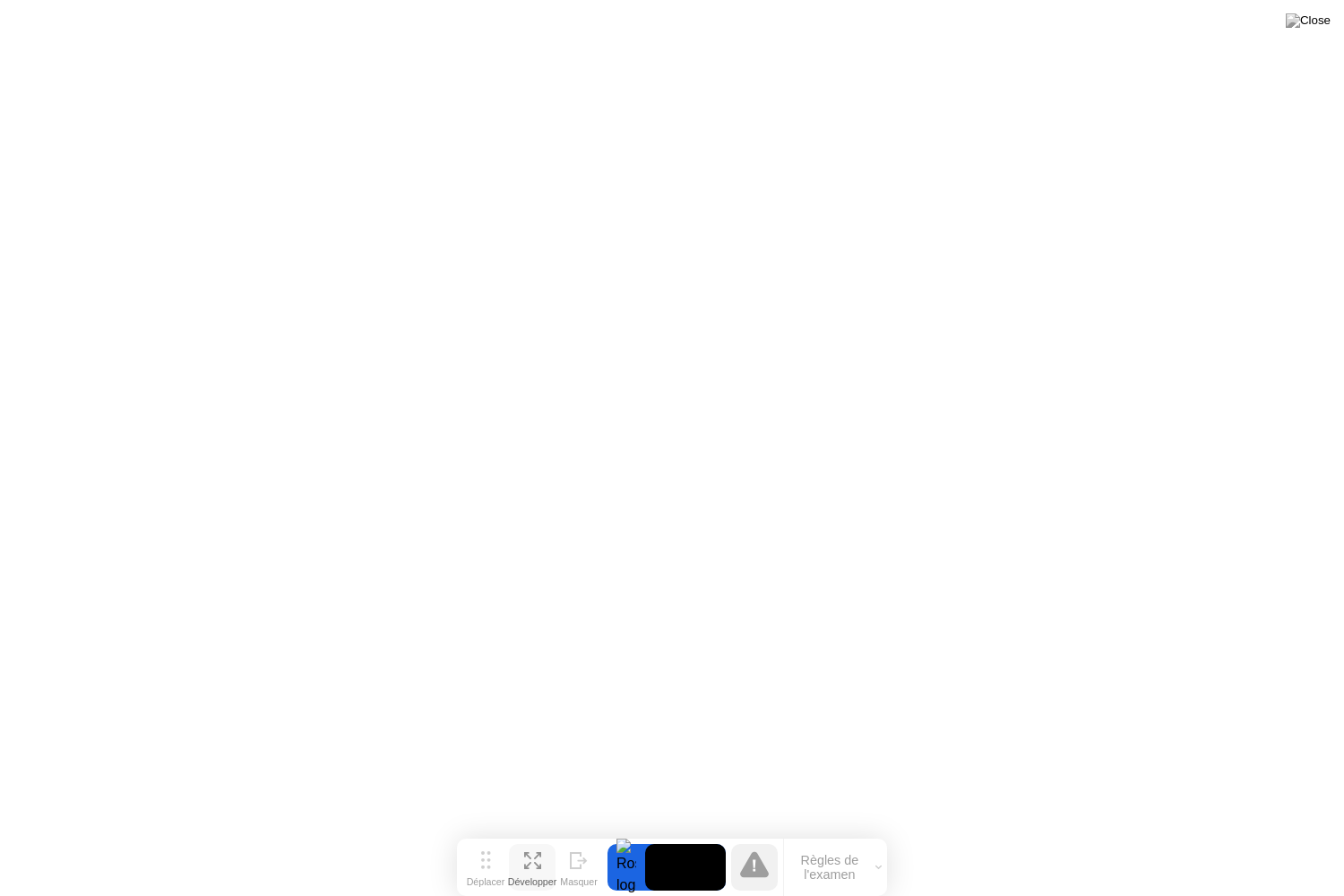
click at [763, 833] on icon at bounding box center [754, 863] width 29 height 26
